Goal: Information Seeking & Learning: Learn about a topic

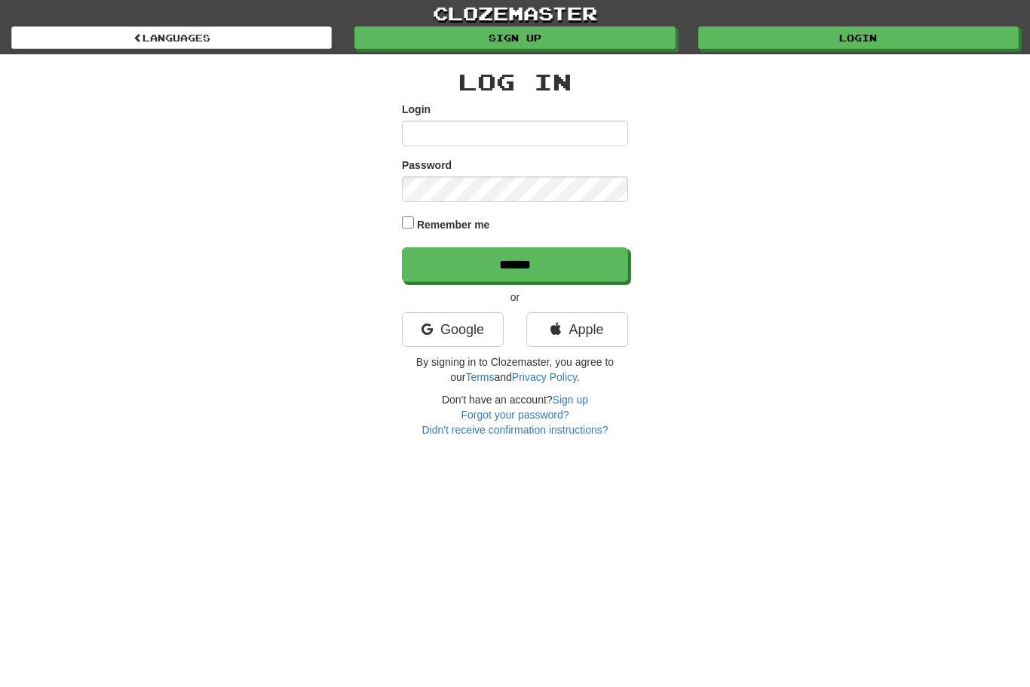
click at [482, 328] on link "Google" at bounding box center [453, 329] width 102 height 35
click at [616, 331] on link "Apple" at bounding box center [577, 329] width 102 height 35
click at [615, 21] on link "clozemaster" at bounding box center [515, 13] width 1030 height 26
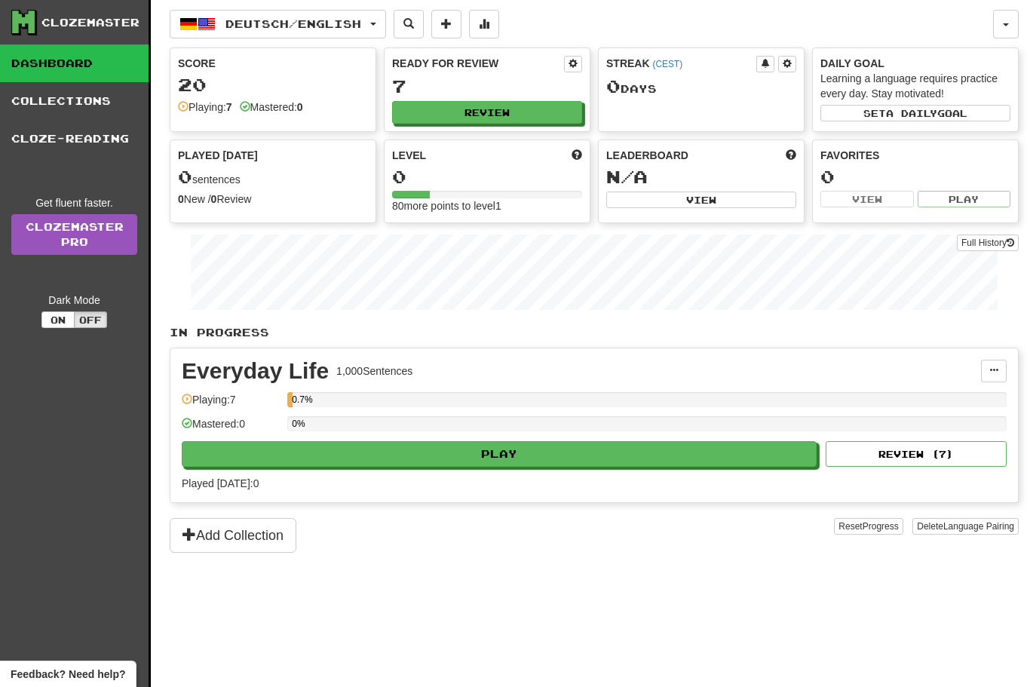
click at [532, 109] on button "Review" at bounding box center [487, 112] width 190 height 23
select select "**"
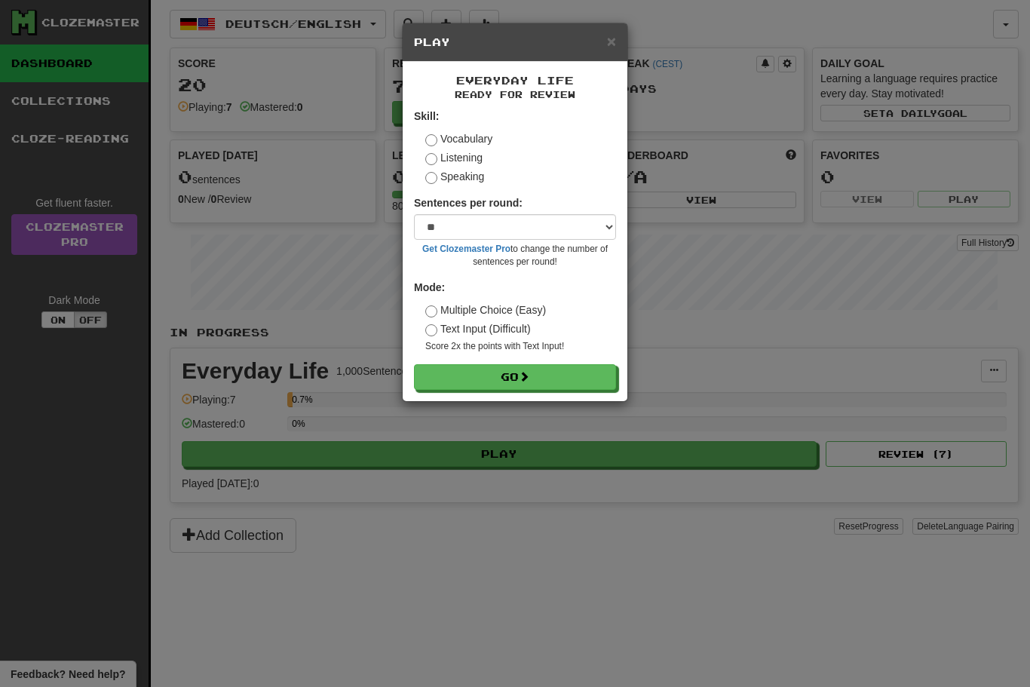
click at [467, 180] on label "Speaking" at bounding box center [454, 176] width 59 height 15
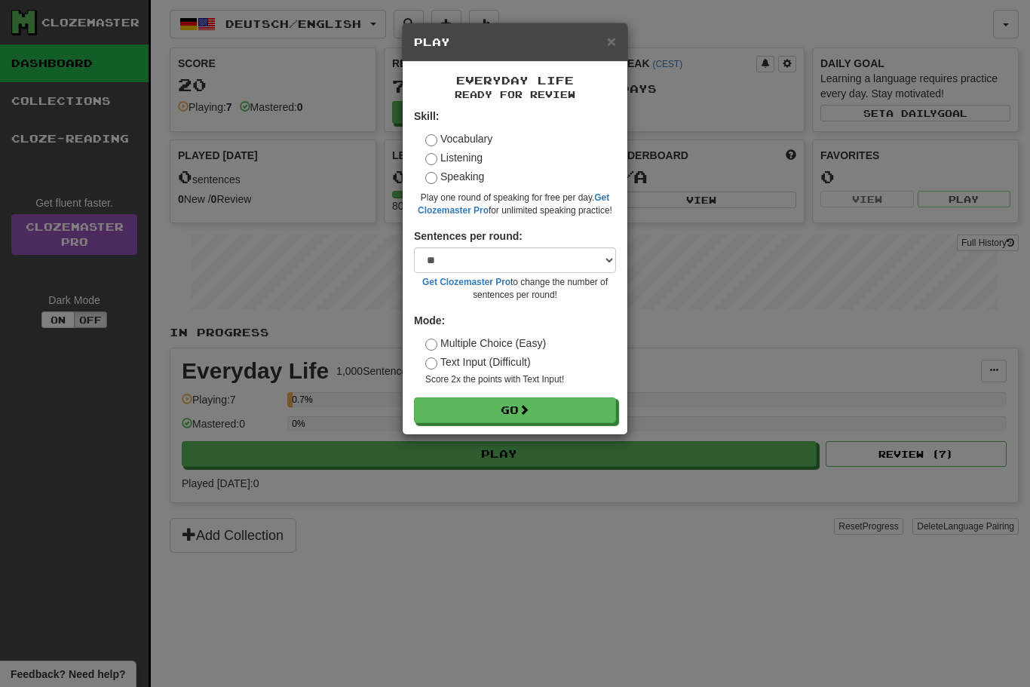
click at [558, 408] on button "Go" at bounding box center [515, 410] width 202 height 26
